Goal: Task Accomplishment & Management: Manage account settings

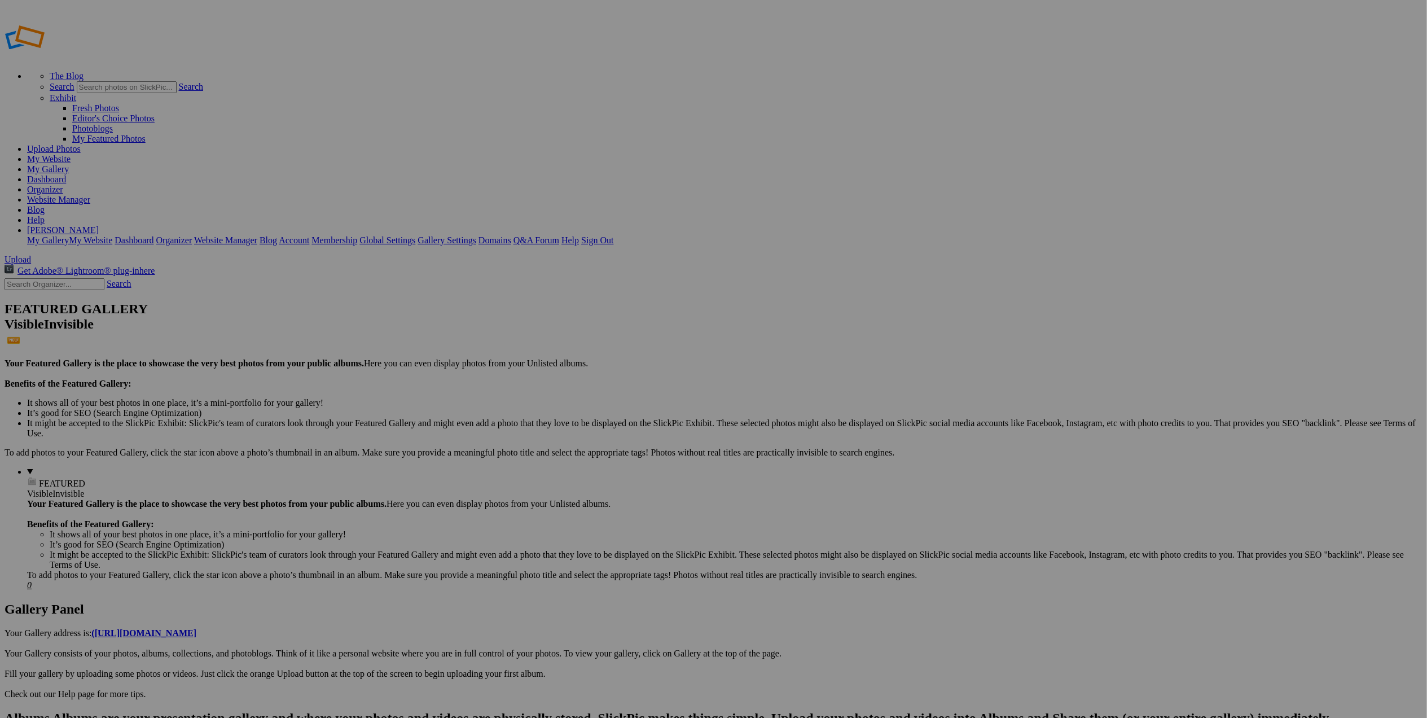
type input "Narrows Canyon-[GEOGRAPHIC_DATA]"
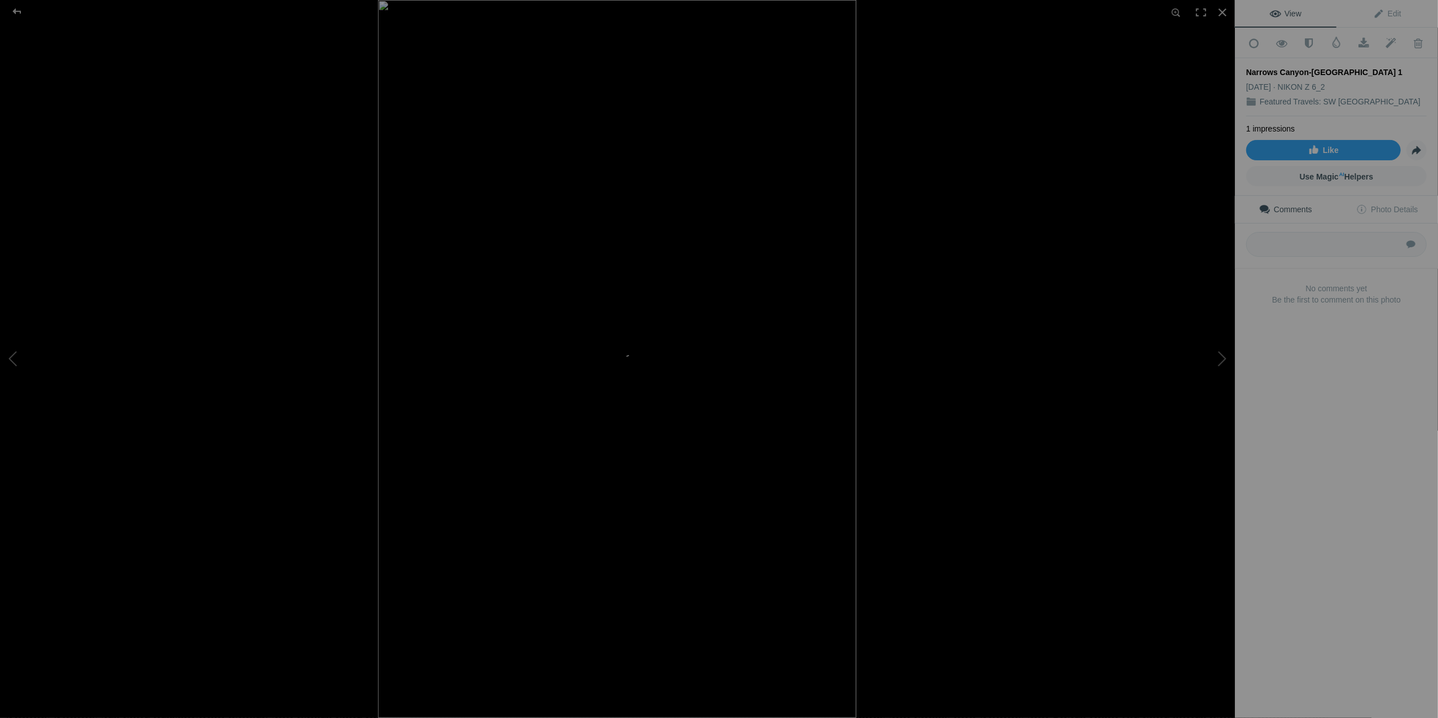
click at [1004, 320] on div at bounding box center [995, 359] width 1235 height 718
click at [1219, 8] on div at bounding box center [1222, 12] width 25 height 25
